Goal: Navigation & Orientation: Find specific page/section

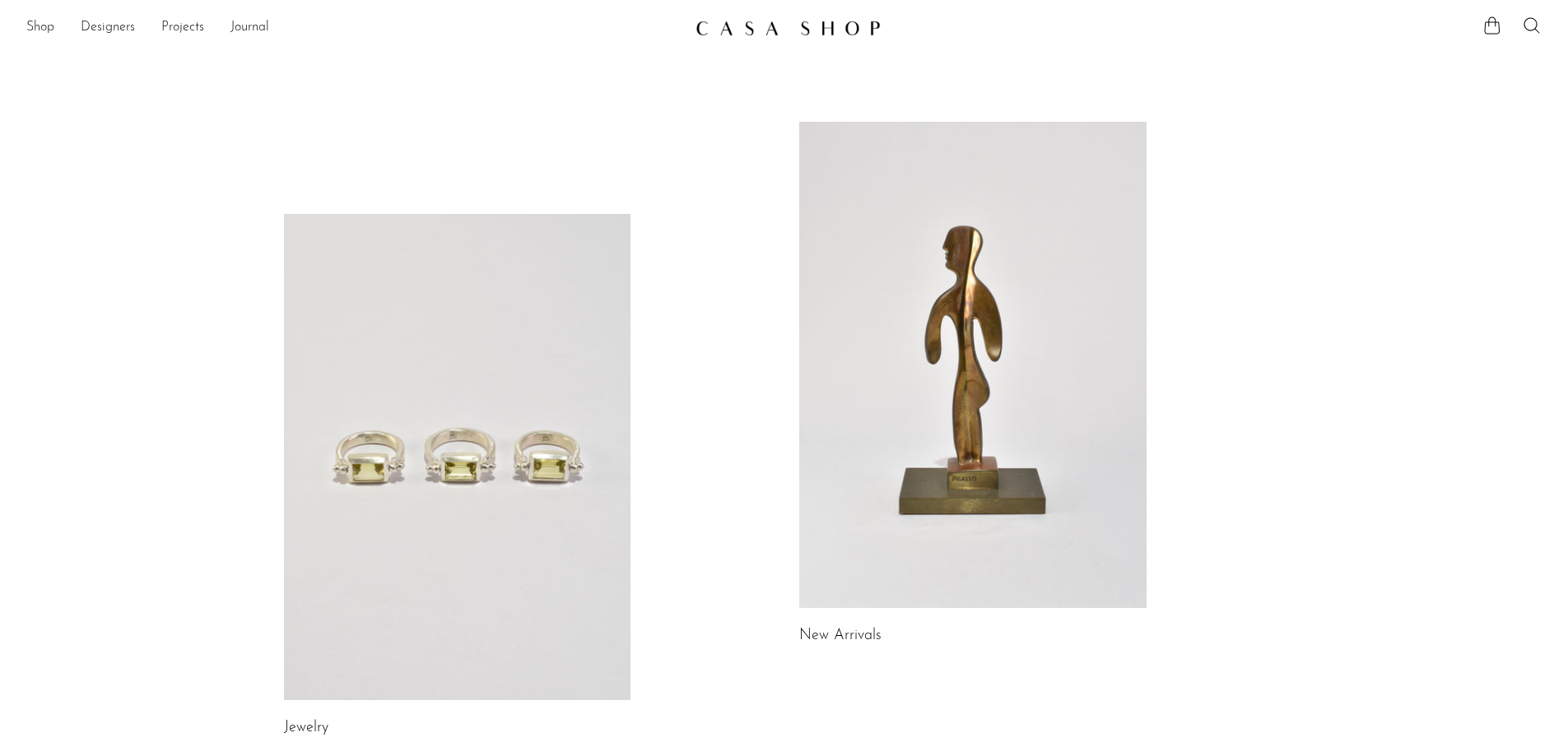
click at [775, 31] on img at bounding box center [788, 28] width 185 height 16
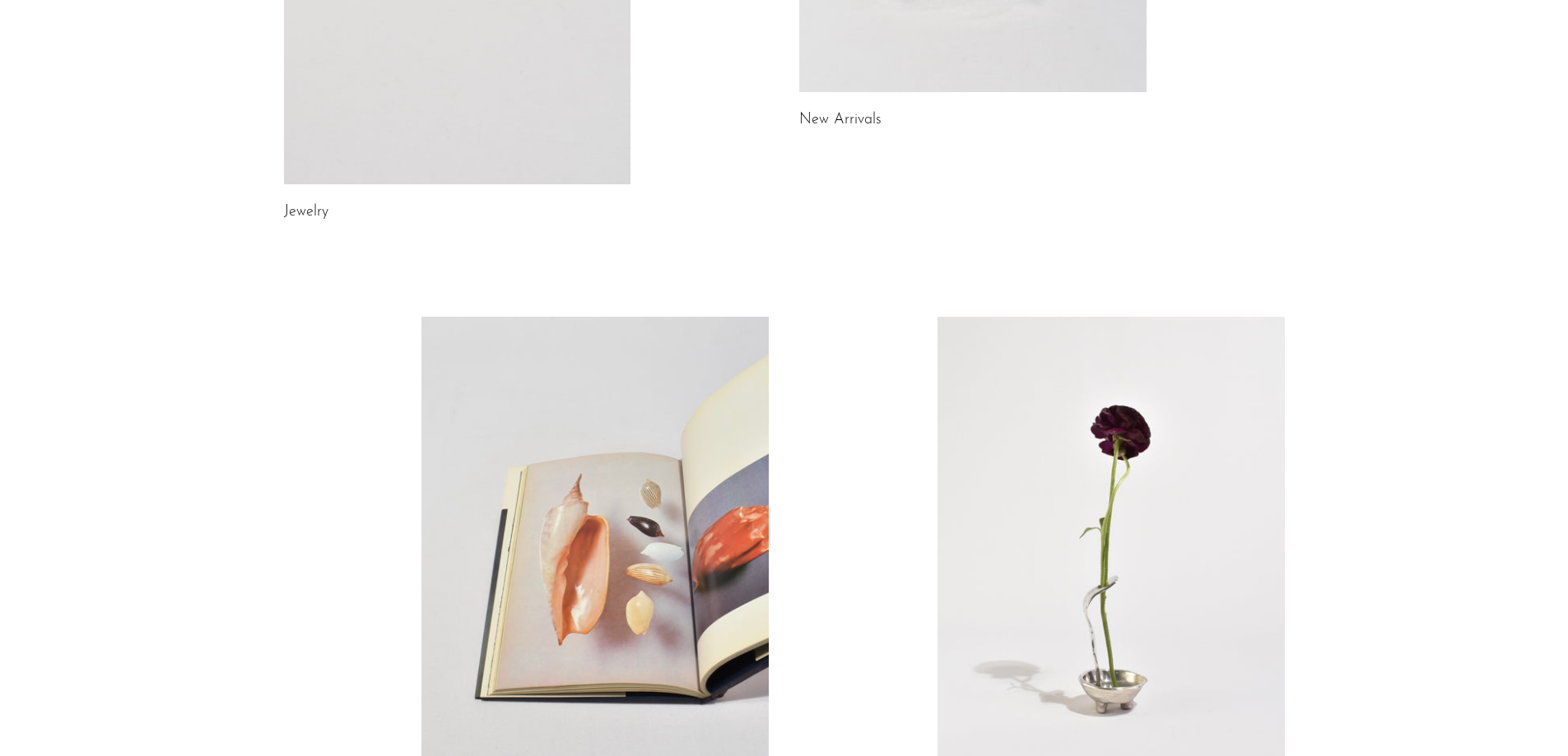
scroll to position [351, 0]
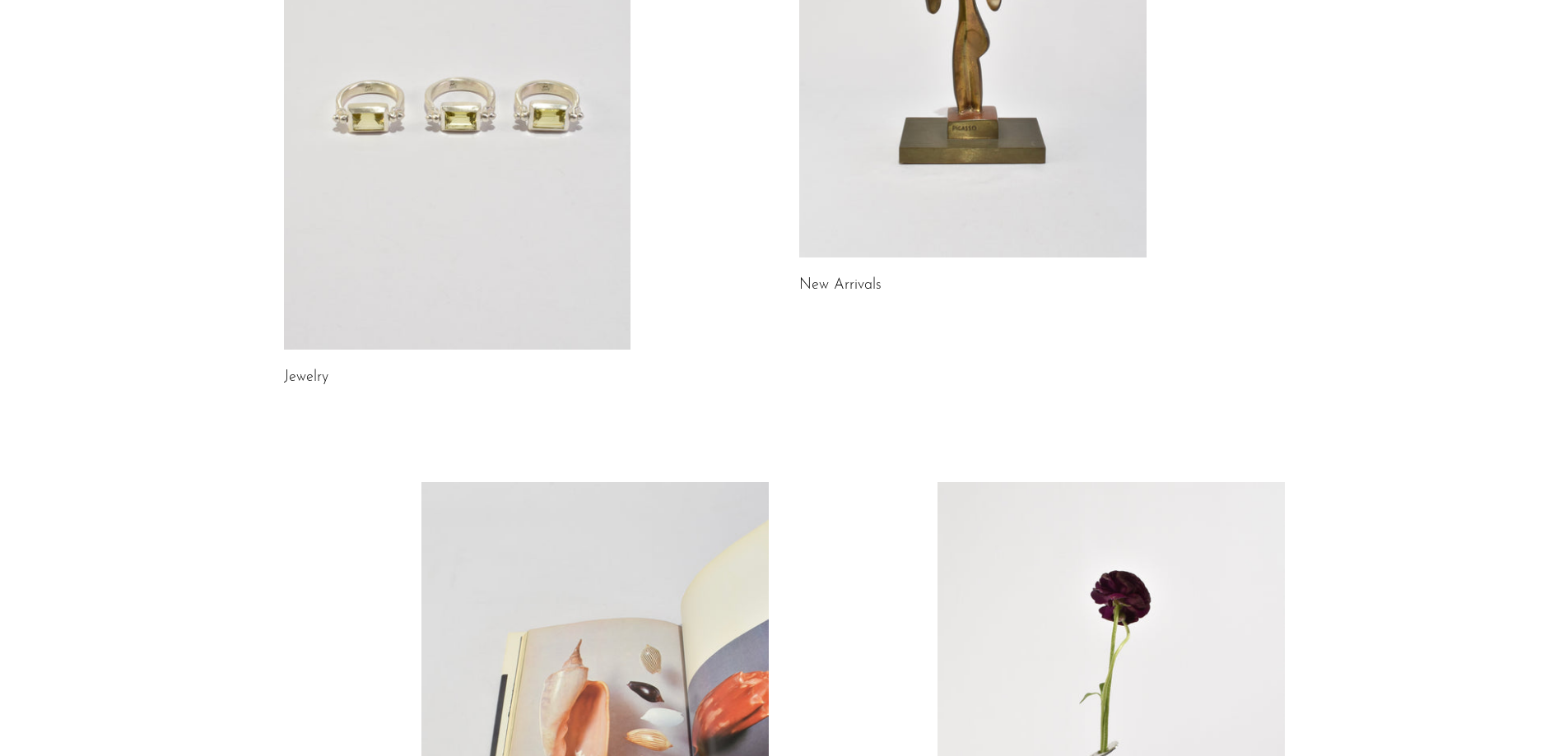
click at [855, 285] on link "New Arrivals" at bounding box center [840, 286] width 82 height 15
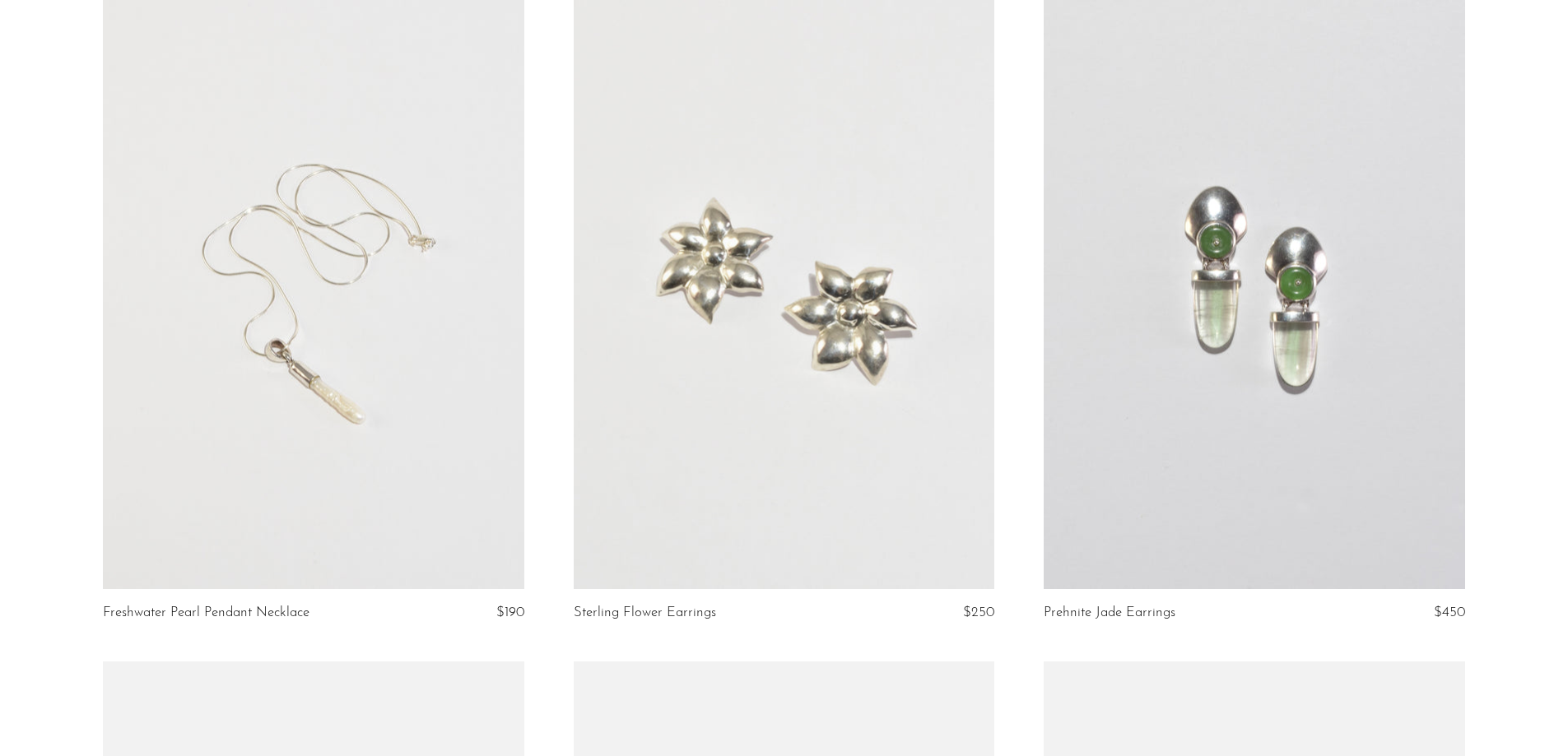
scroll to position [1481, 0]
